Goal: Task Accomplishment & Management: Complete application form

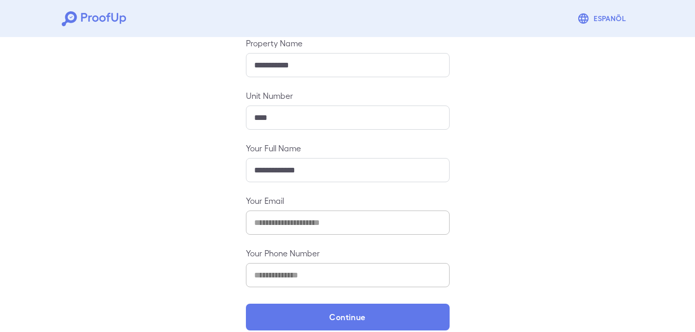
scroll to position [134, 0]
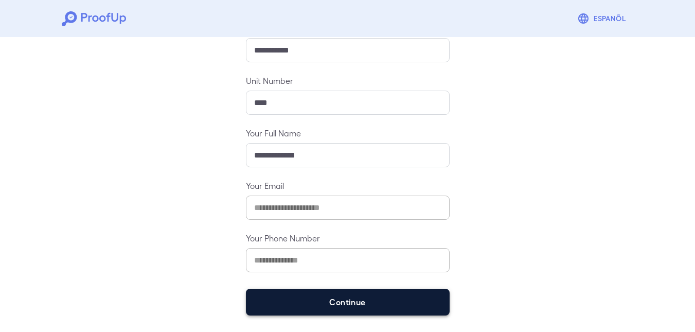
click at [344, 305] on button "Continue" at bounding box center [348, 302] width 204 height 27
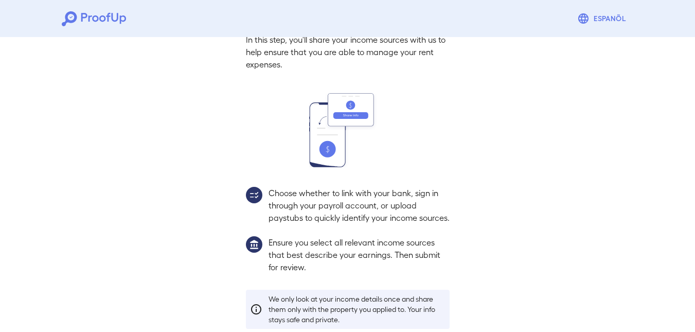
scroll to position [120, 0]
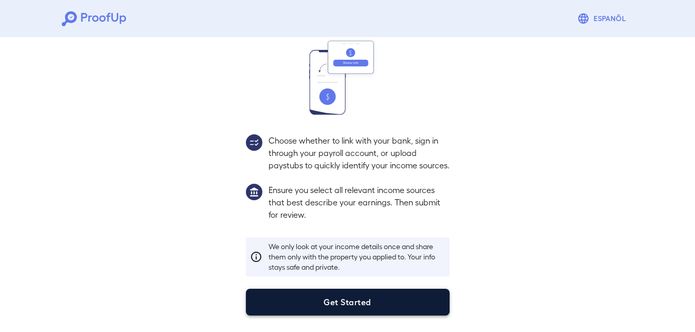
click at [353, 294] on button "Get Started" at bounding box center [348, 302] width 204 height 27
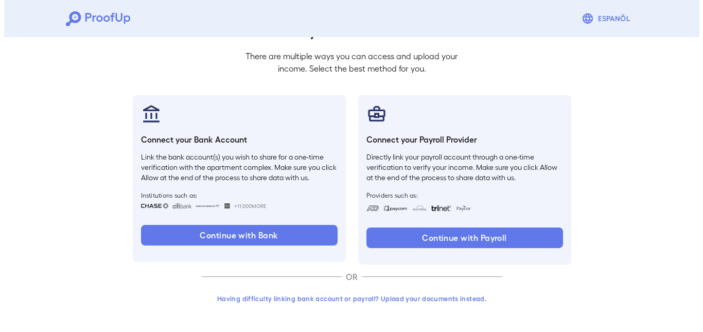
scroll to position [61, 0]
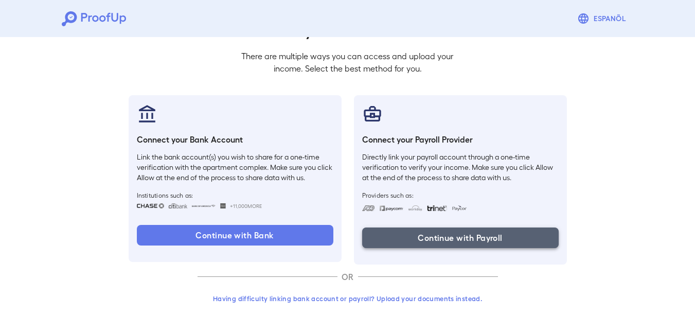
click at [462, 237] on button "Continue with Payroll" at bounding box center [460, 238] width 197 height 21
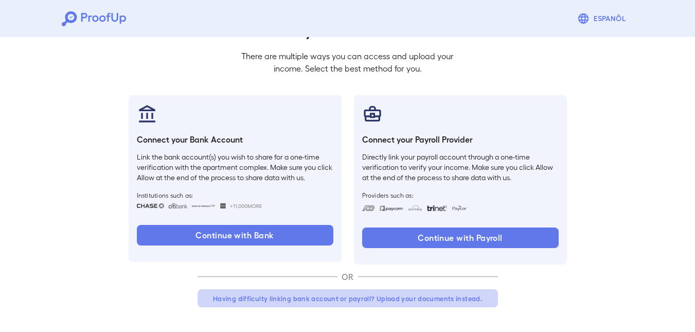
click at [362, 298] on button "Having difficulty linking bank account or payroll? Upload your documents instea…" at bounding box center [348, 298] width 301 height 19
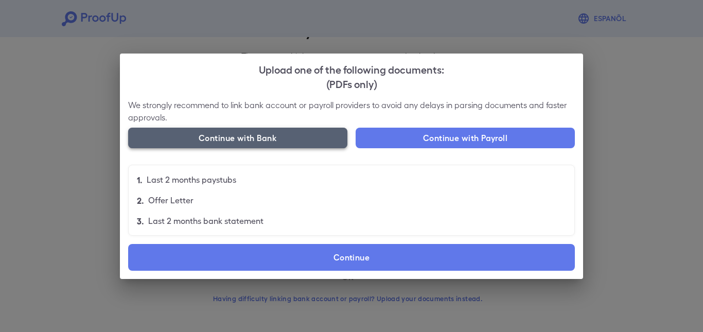
click at [271, 139] on button "Continue with Bank" at bounding box center [237, 138] width 219 height 21
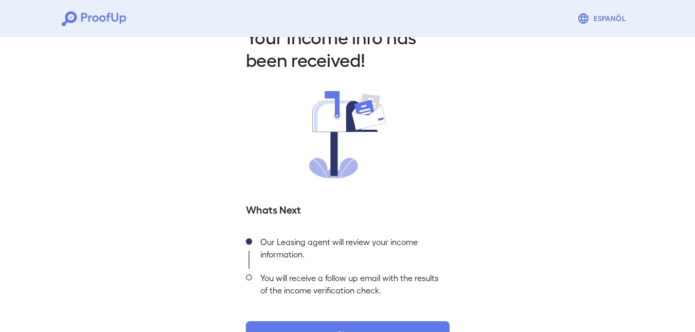
scroll to position [63, 0]
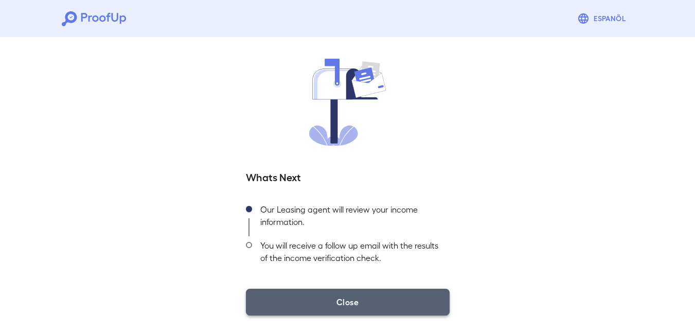
click at [350, 300] on button "Close" at bounding box center [348, 302] width 204 height 27
